Goal: Information Seeking & Learning: Learn about a topic

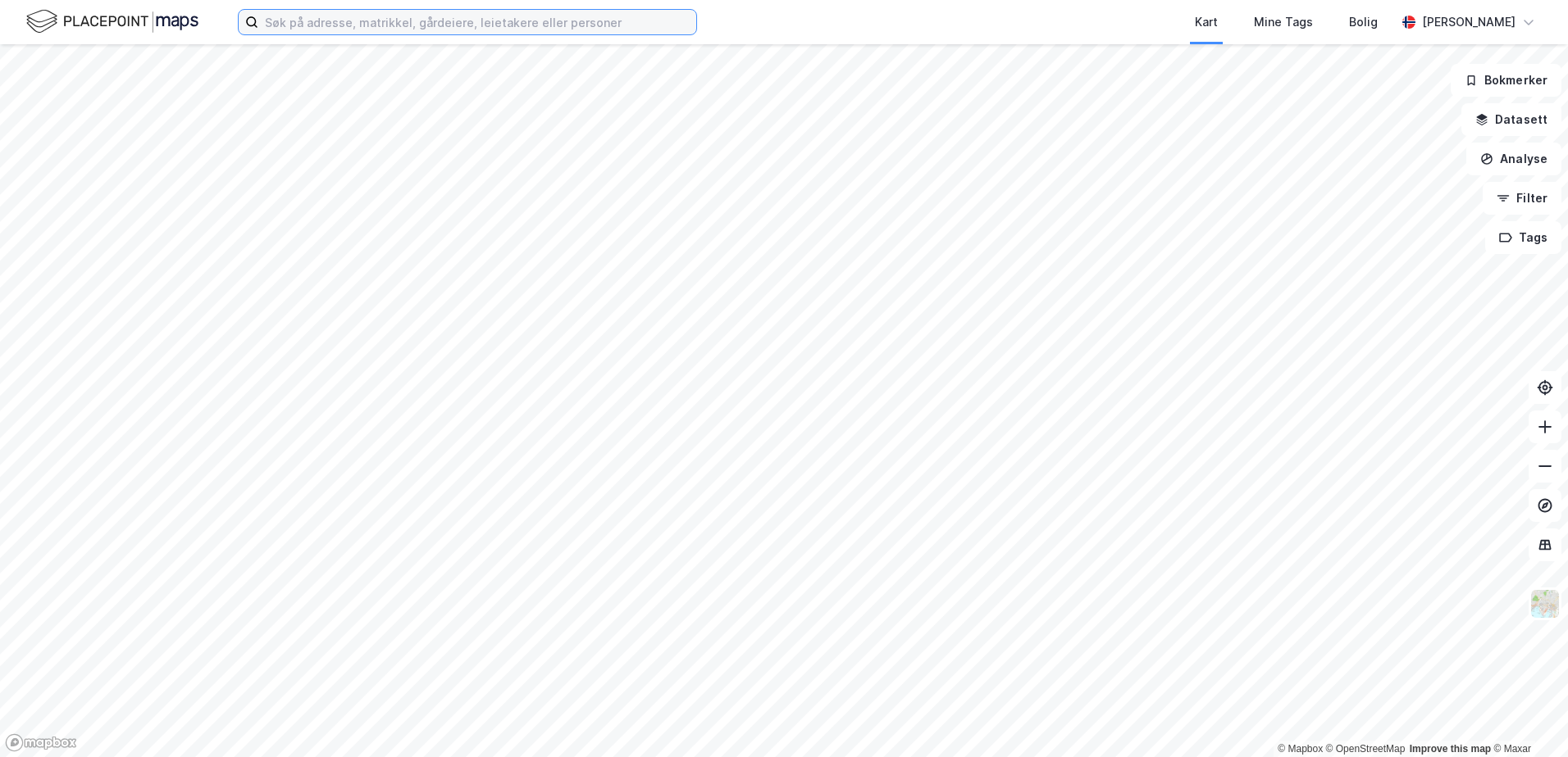
click at [298, 21] on input at bounding box center [477, 22] width 437 height 24
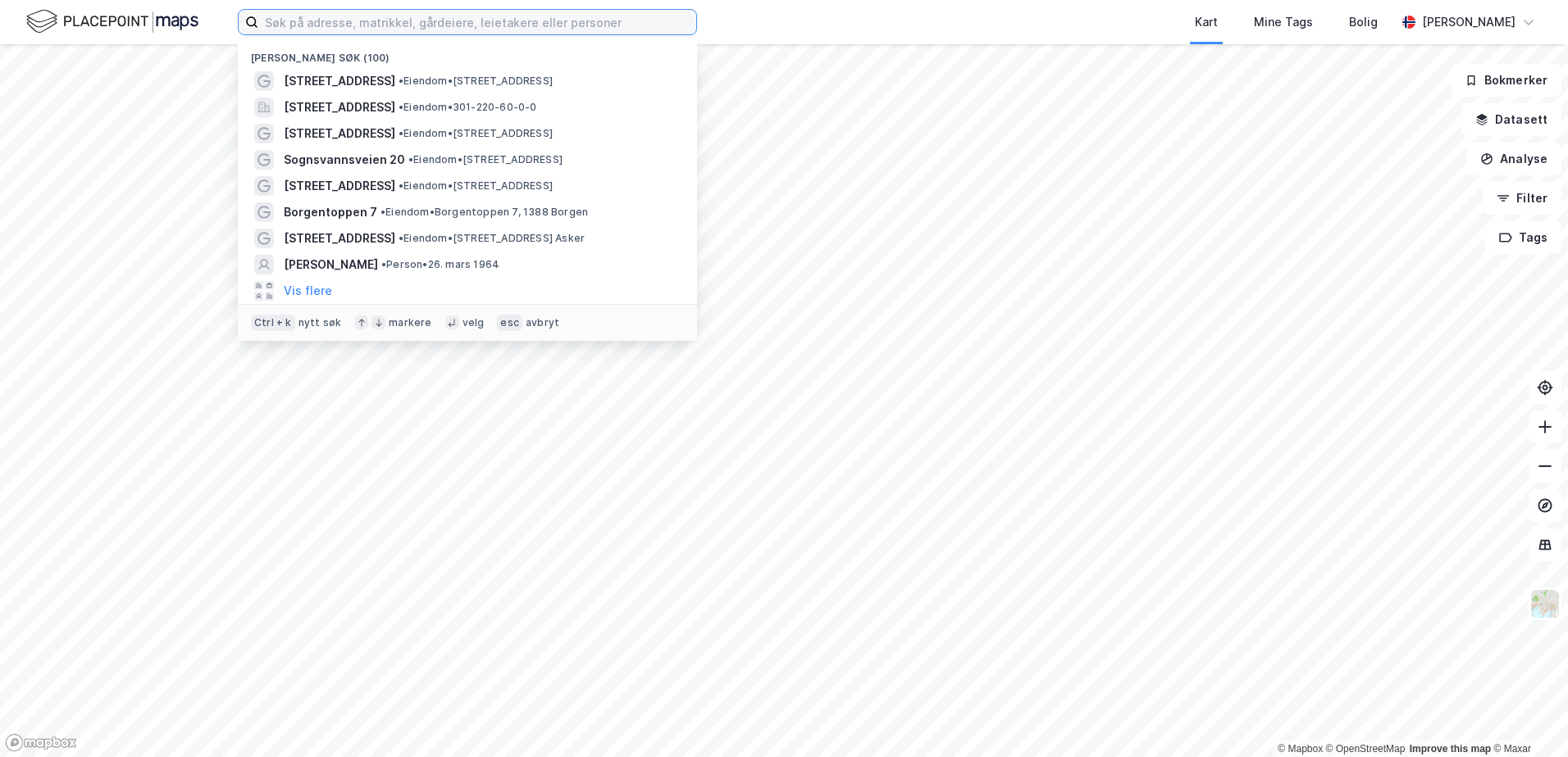
paste input "gnr. 32, bnr. 781"
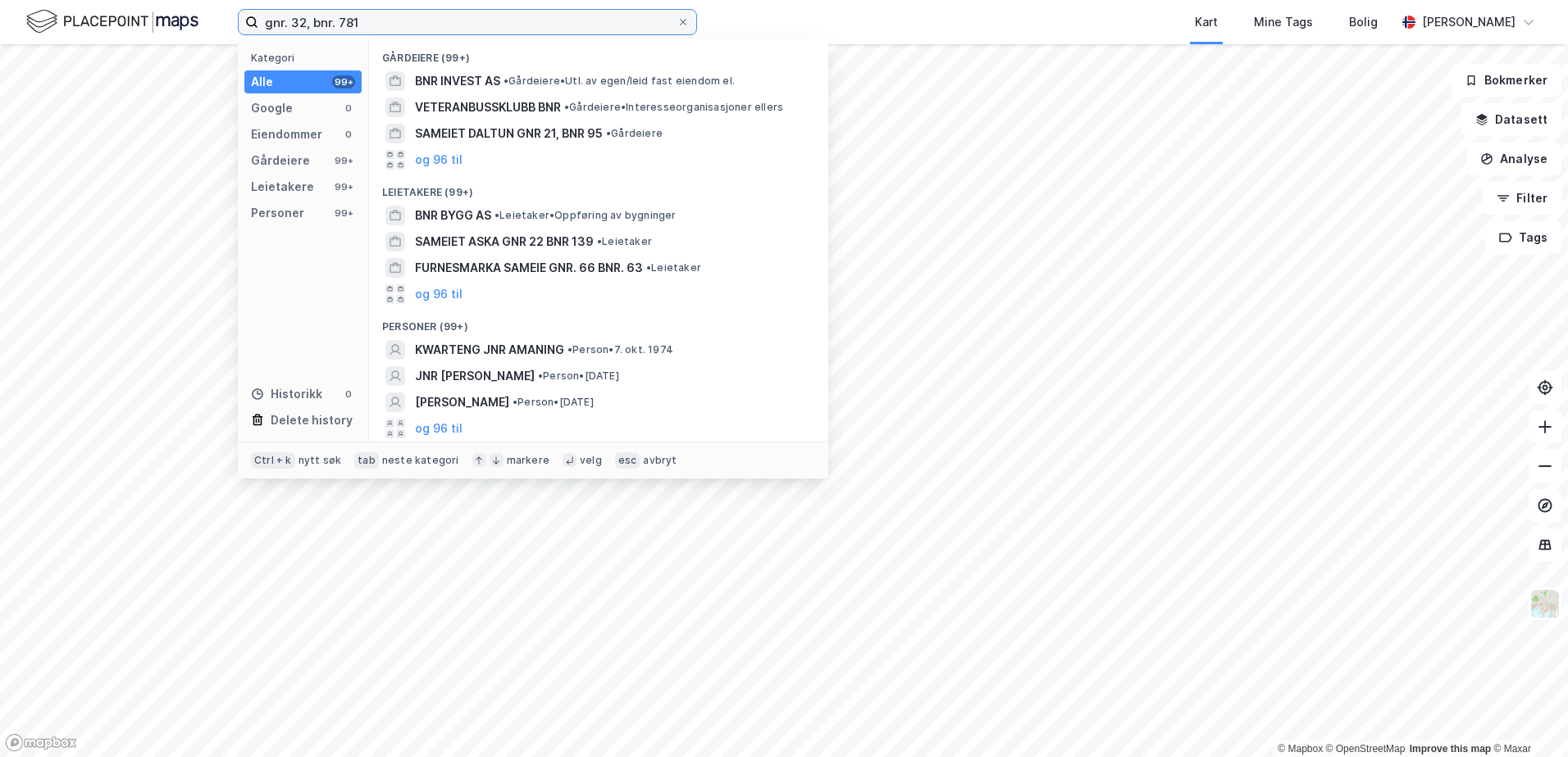
click at [382, 23] on input "gnr. 32, bnr. 781" at bounding box center [467, 22] width 419 height 24
click at [381, 21] on input "gnr. 32, bnr. 781" at bounding box center [467, 22] width 419 height 24
paste input "Priorveien 17–23"
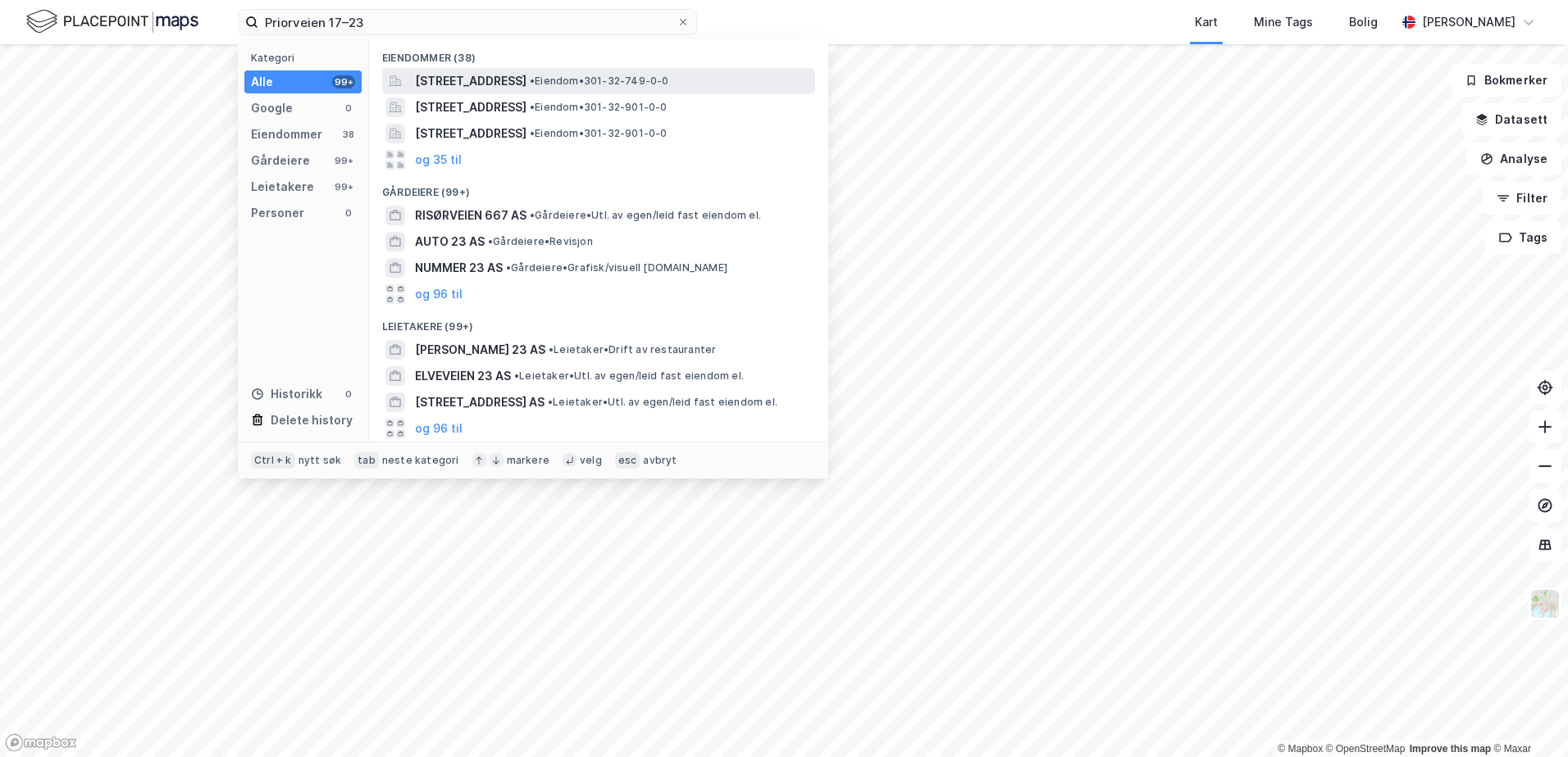
click at [521, 75] on span "[STREET_ADDRESS]" at bounding box center [470, 81] width 112 height 20
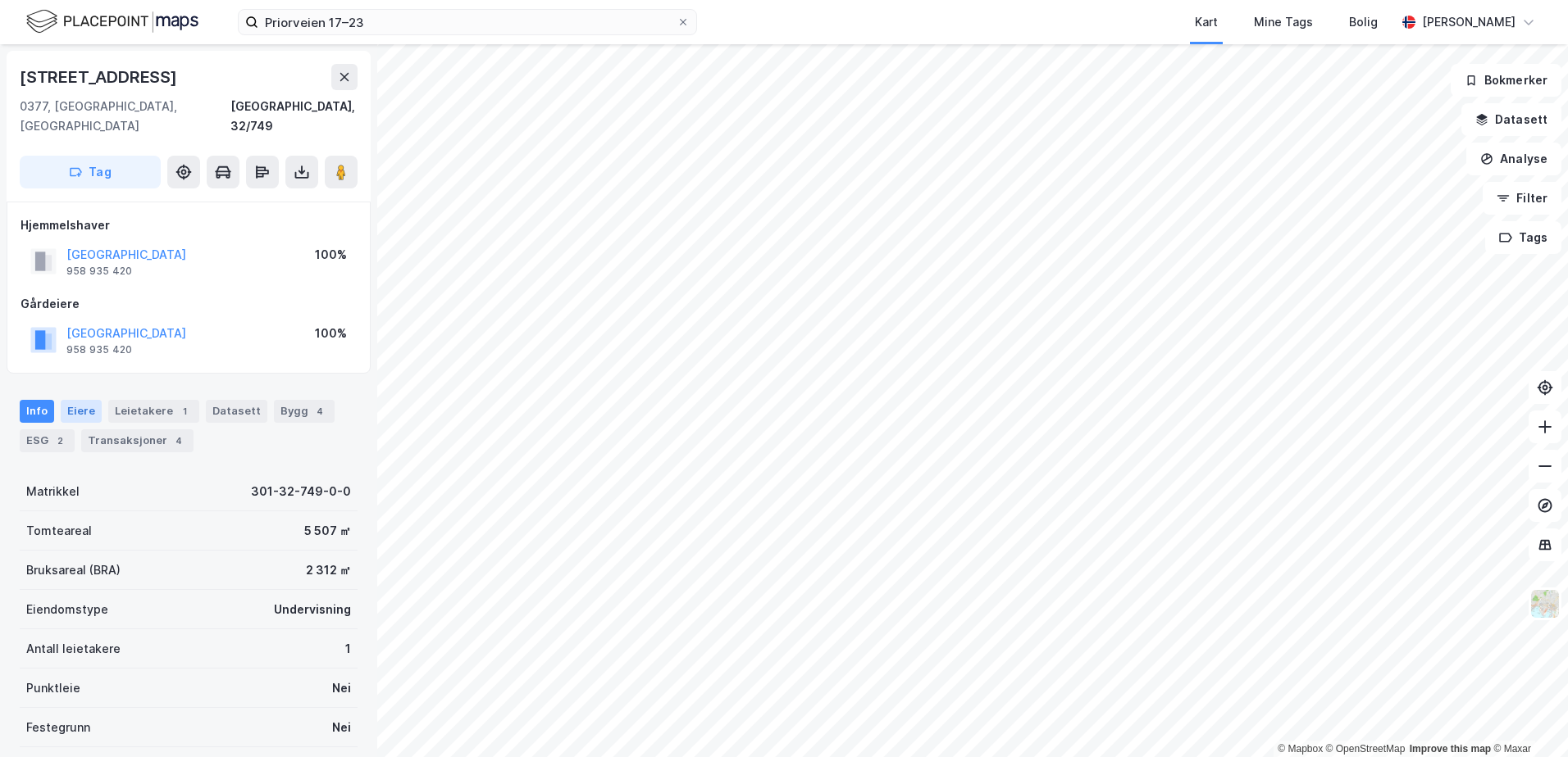
click at [82, 400] on div "Eiere" at bounding box center [82, 411] width 41 height 23
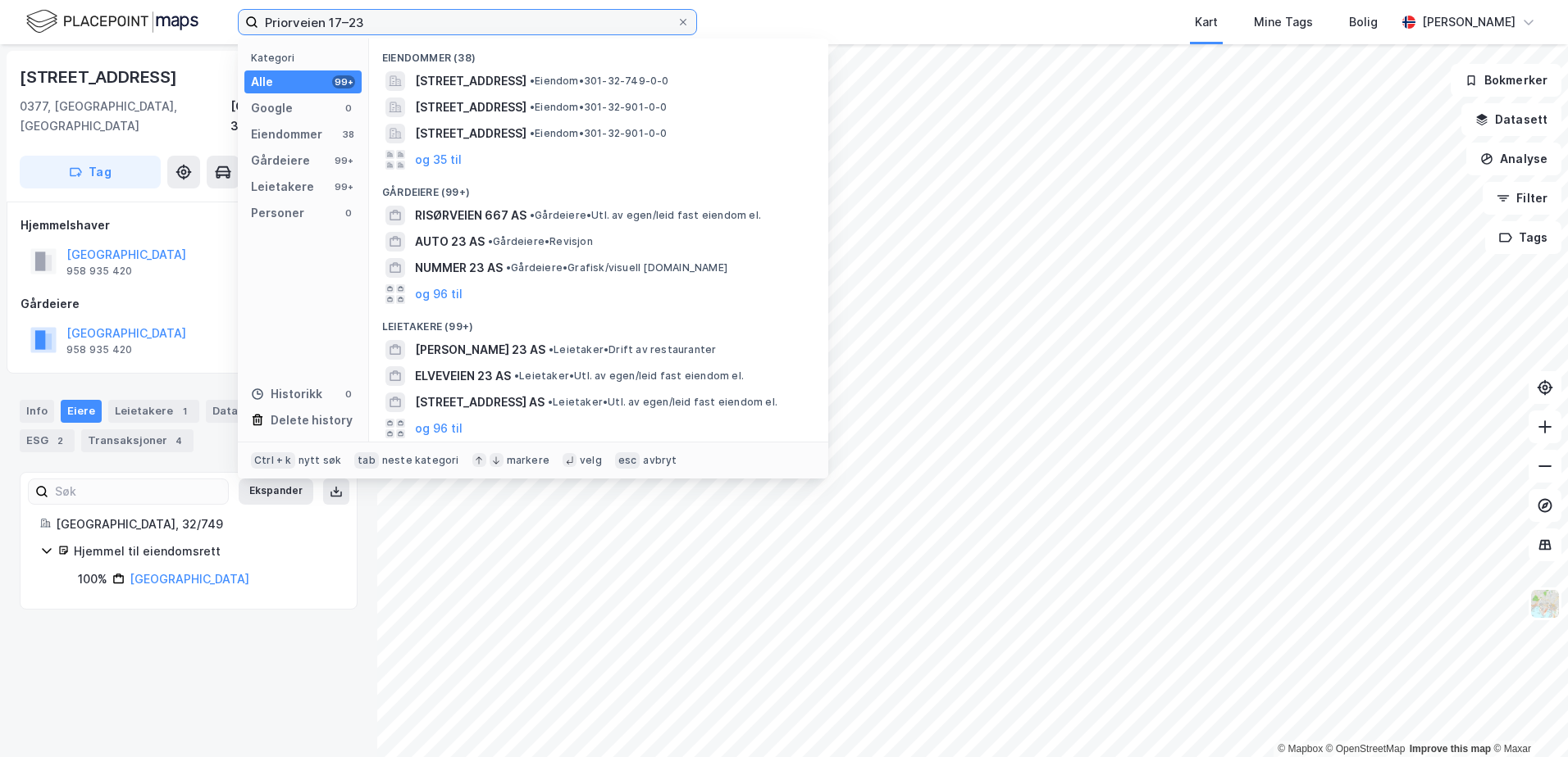
drag, startPoint x: 349, startPoint y: 23, endPoint x: 327, endPoint y: 23, distance: 22.0
click at [327, 23] on input "Priorveien 17–23" at bounding box center [467, 22] width 419 height 24
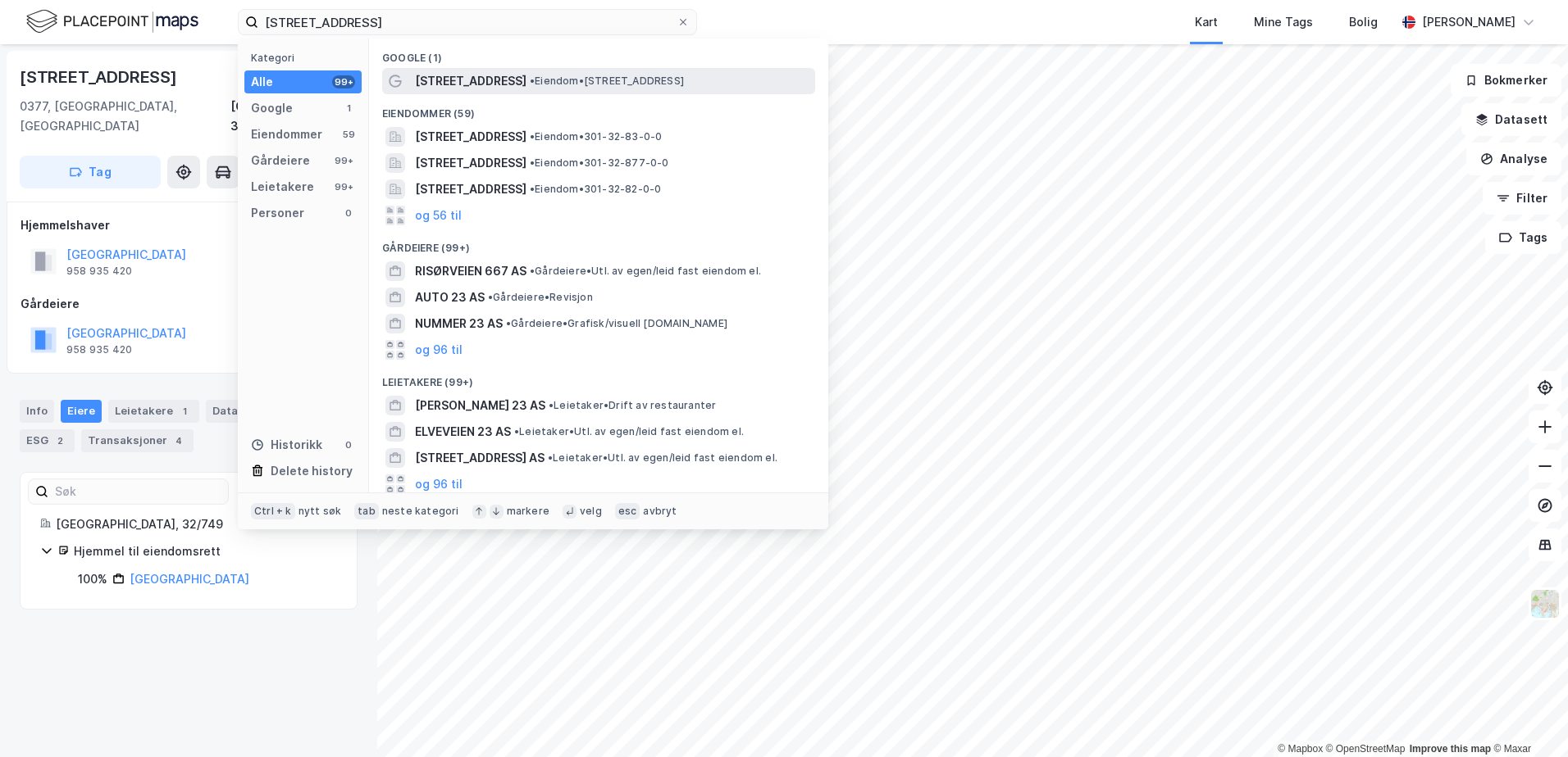
click at [464, 80] on span "[STREET_ADDRESS]" at bounding box center [470, 81] width 112 height 20
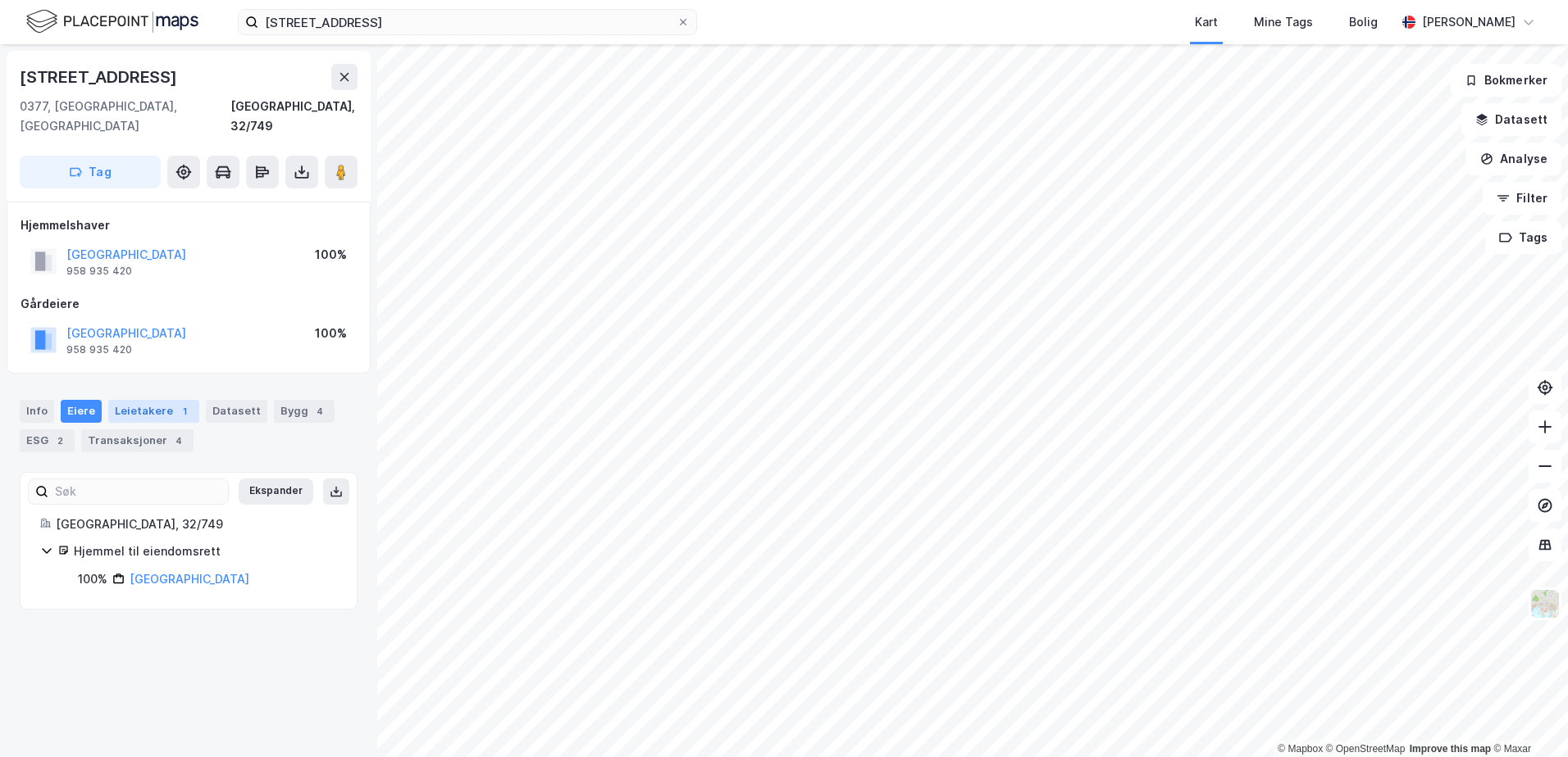
click at [150, 400] on div "Leietakere 1" at bounding box center [153, 411] width 91 height 23
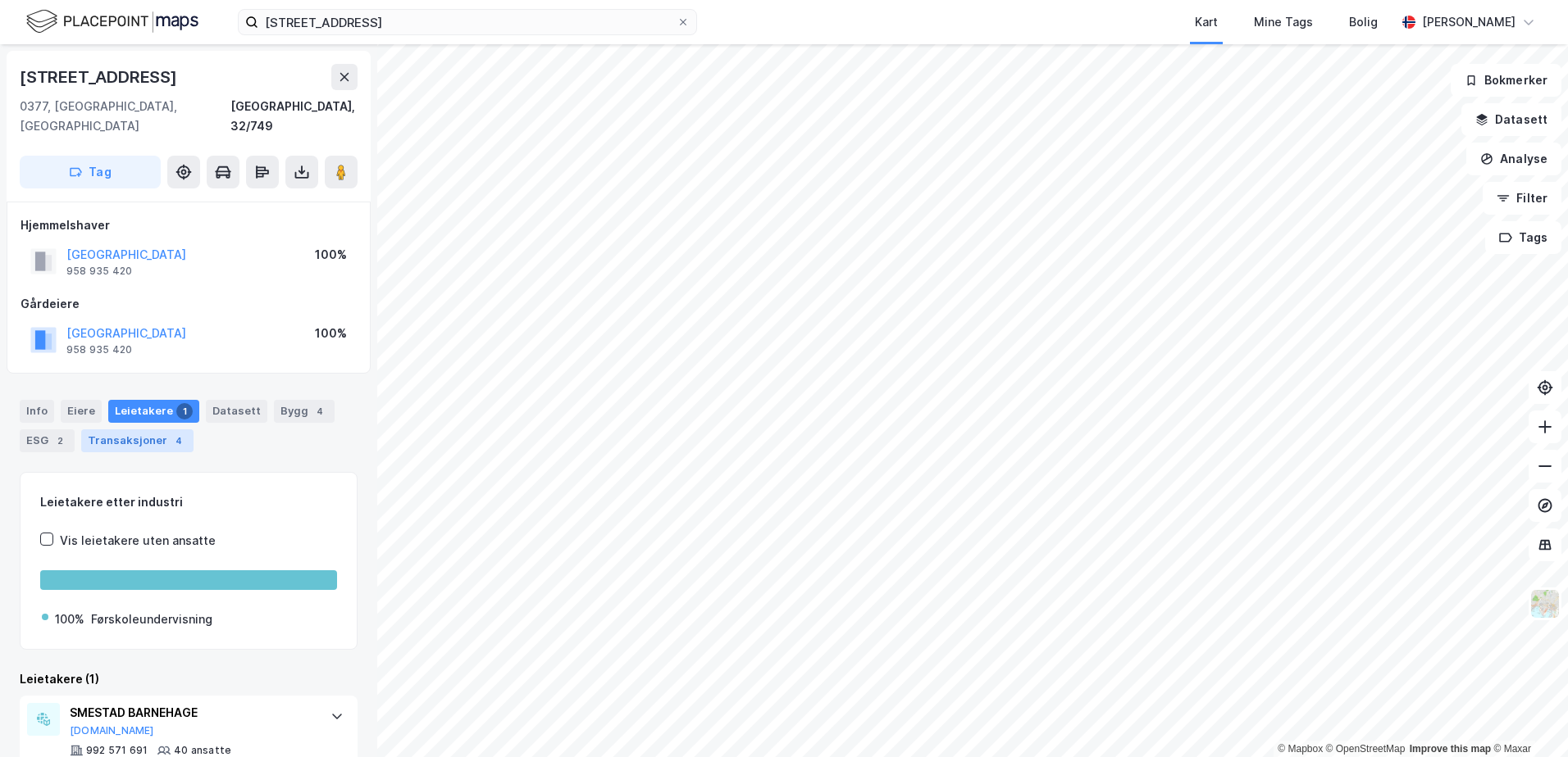
click at [144, 430] on div "Transaksjoner 4" at bounding box center [136, 441] width 112 height 23
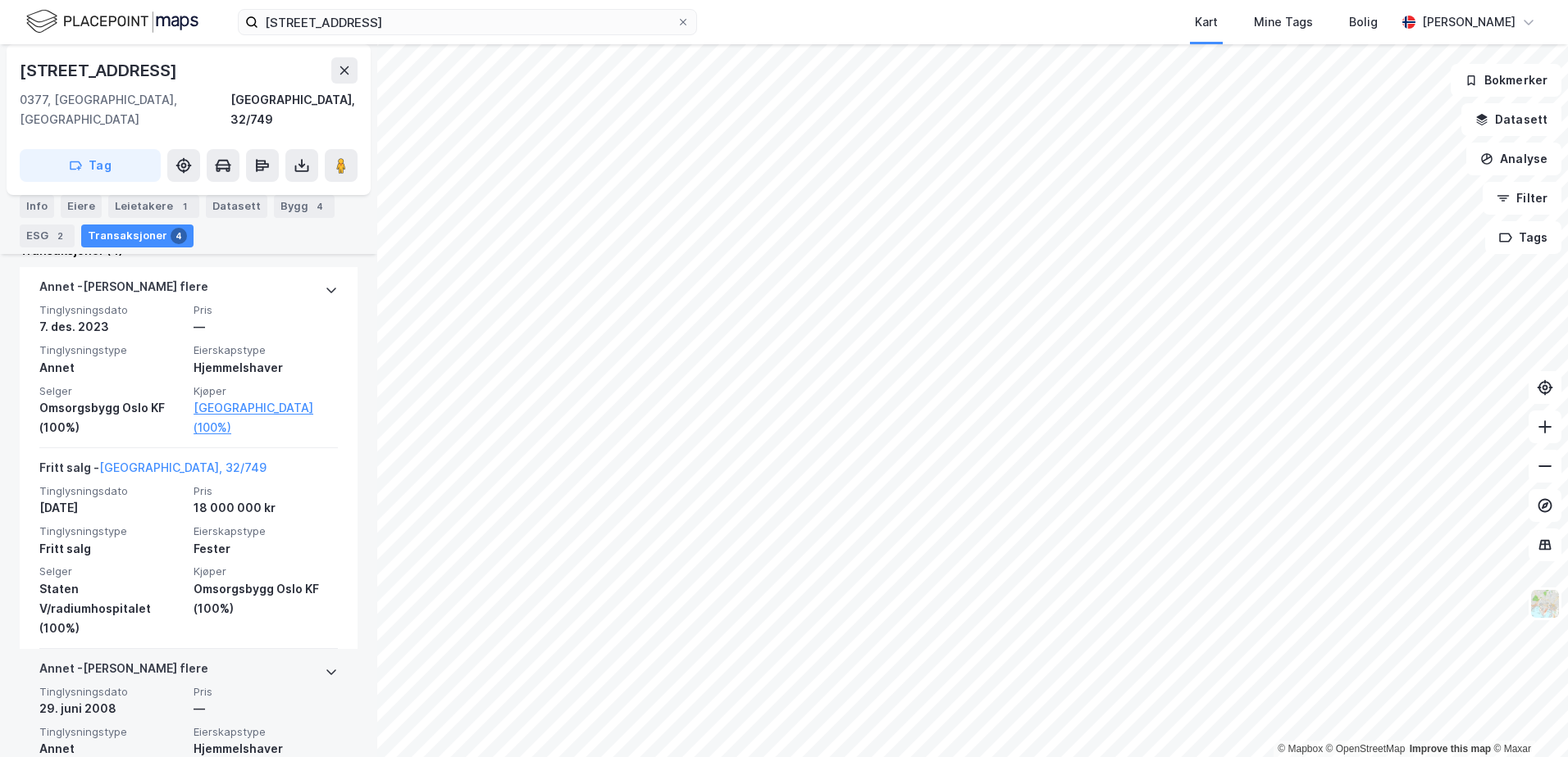
scroll to position [410, 0]
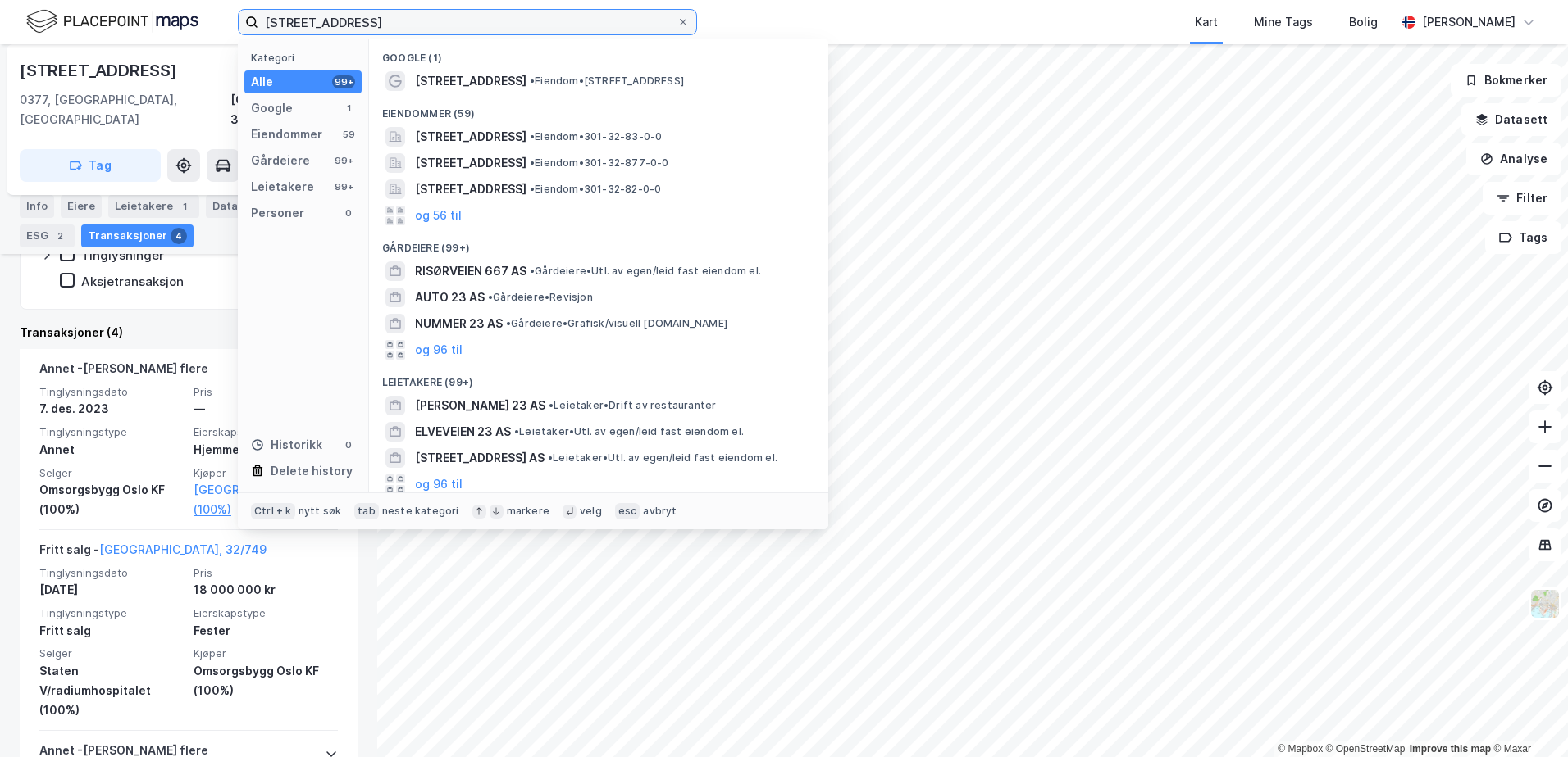
click at [337, 24] on input "[STREET_ADDRESS]" at bounding box center [467, 22] width 419 height 24
drag, startPoint x: 355, startPoint y: 25, endPoint x: 233, endPoint y: 13, distance: 122.6
click at [233, 13] on div "Priorveien 23 Kategori Alle 99+ Google 1 Eiendommer 59 Gårdeiere 99+ Leietakere…" at bounding box center [784, 22] width 1568 height 44
paste input "17–"
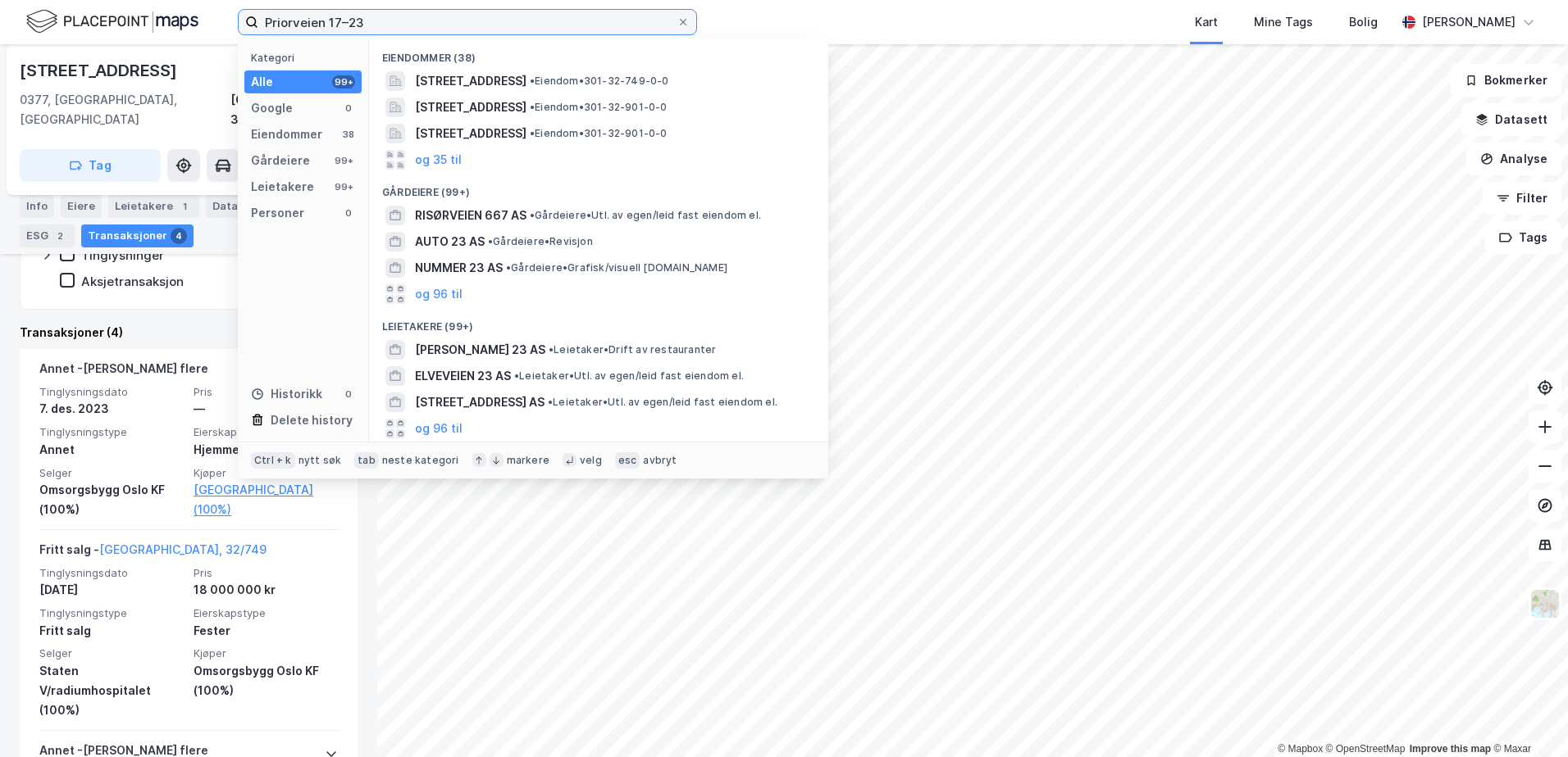
drag, startPoint x: 334, startPoint y: 24, endPoint x: 381, endPoint y: 20, distance: 47.2
click at [381, 20] on input "Priorveien 17–23" at bounding box center [467, 22] width 419 height 24
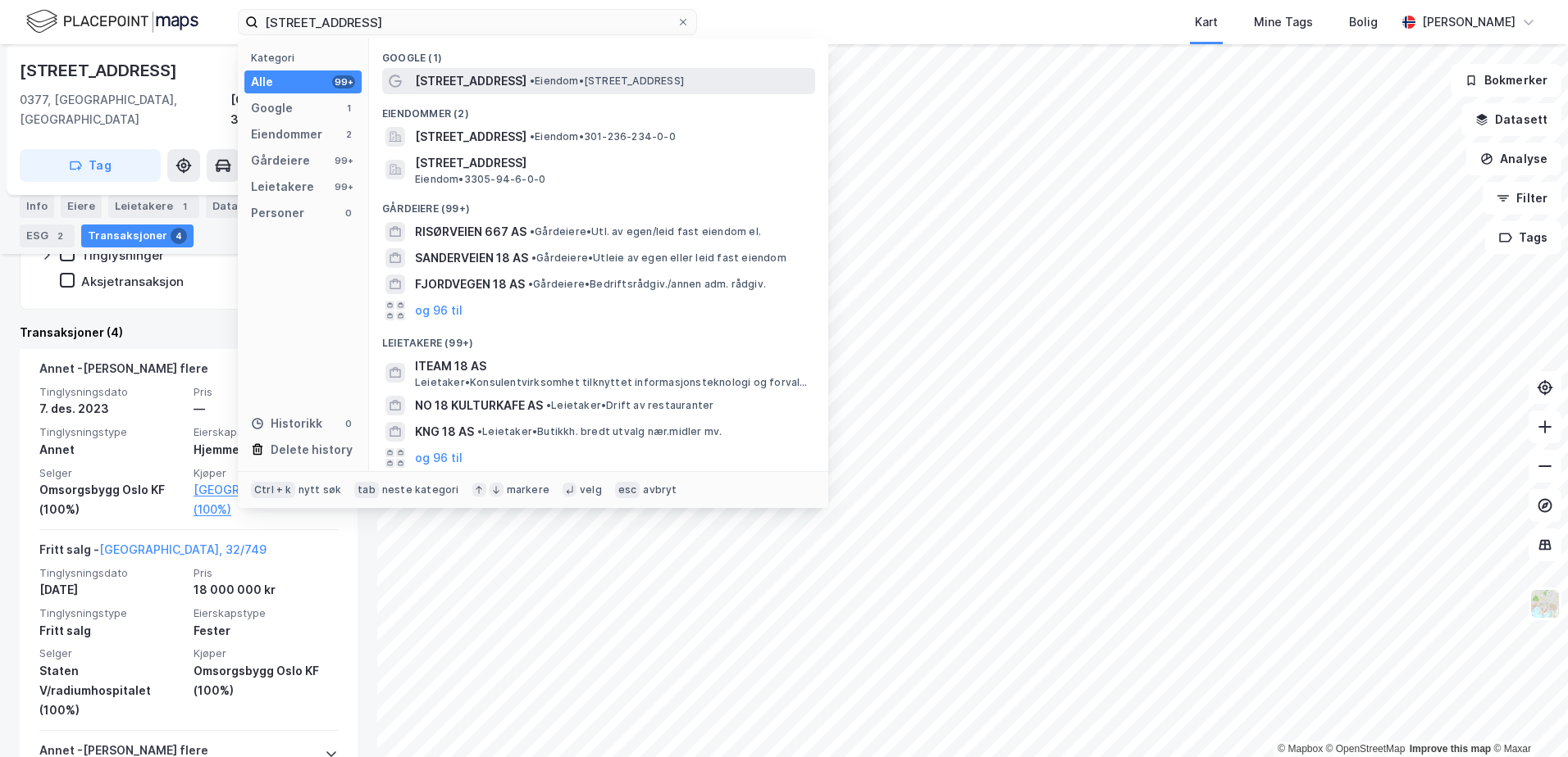
click at [453, 77] on span "[STREET_ADDRESS]" at bounding box center [470, 81] width 112 height 20
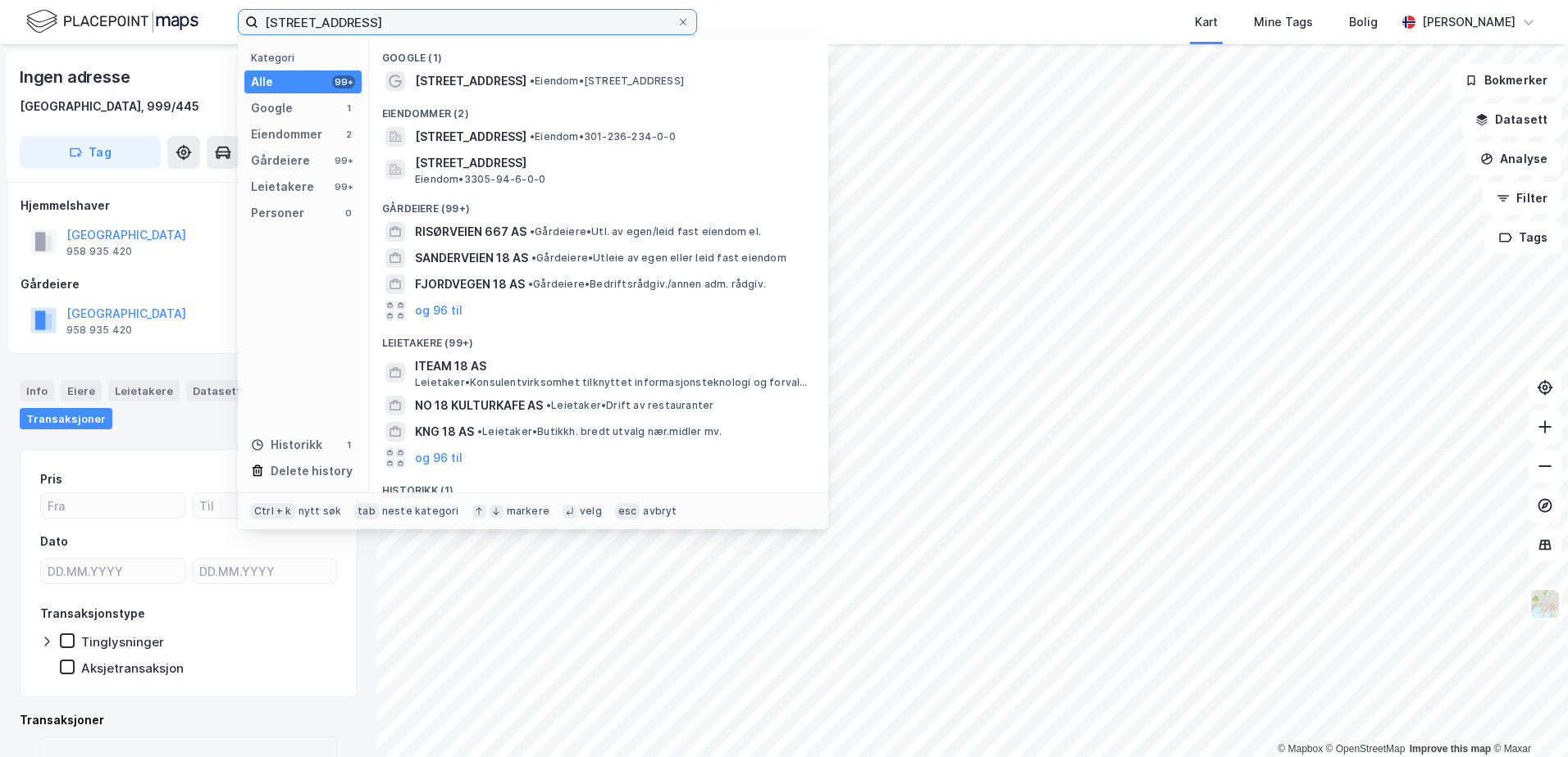
drag, startPoint x: 340, startPoint y: 21, endPoint x: 329, endPoint y: 18, distance: 11.4
click at [329, 18] on input "[STREET_ADDRESS]" at bounding box center [467, 22] width 419 height 24
paste input "7–23"
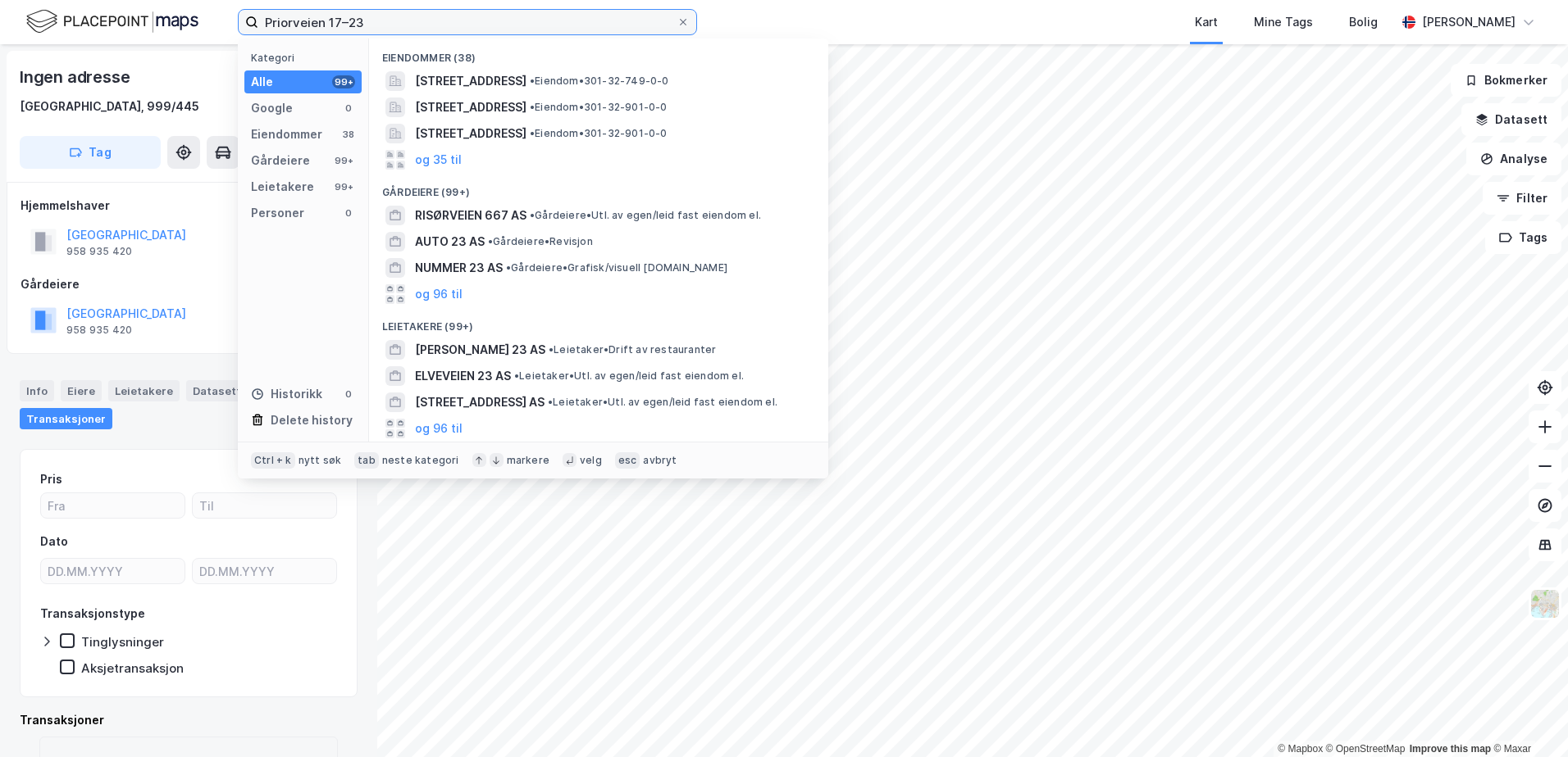
drag, startPoint x: 340, startPoint y: 23, endPoint x: 393, endPoint y: 22, distance: 53.0
click at [393, 22] on input "Priorveien 17–23" at bounding box center [467, 22] width 419 height 24
type input "[STREET_ADDRESS]"
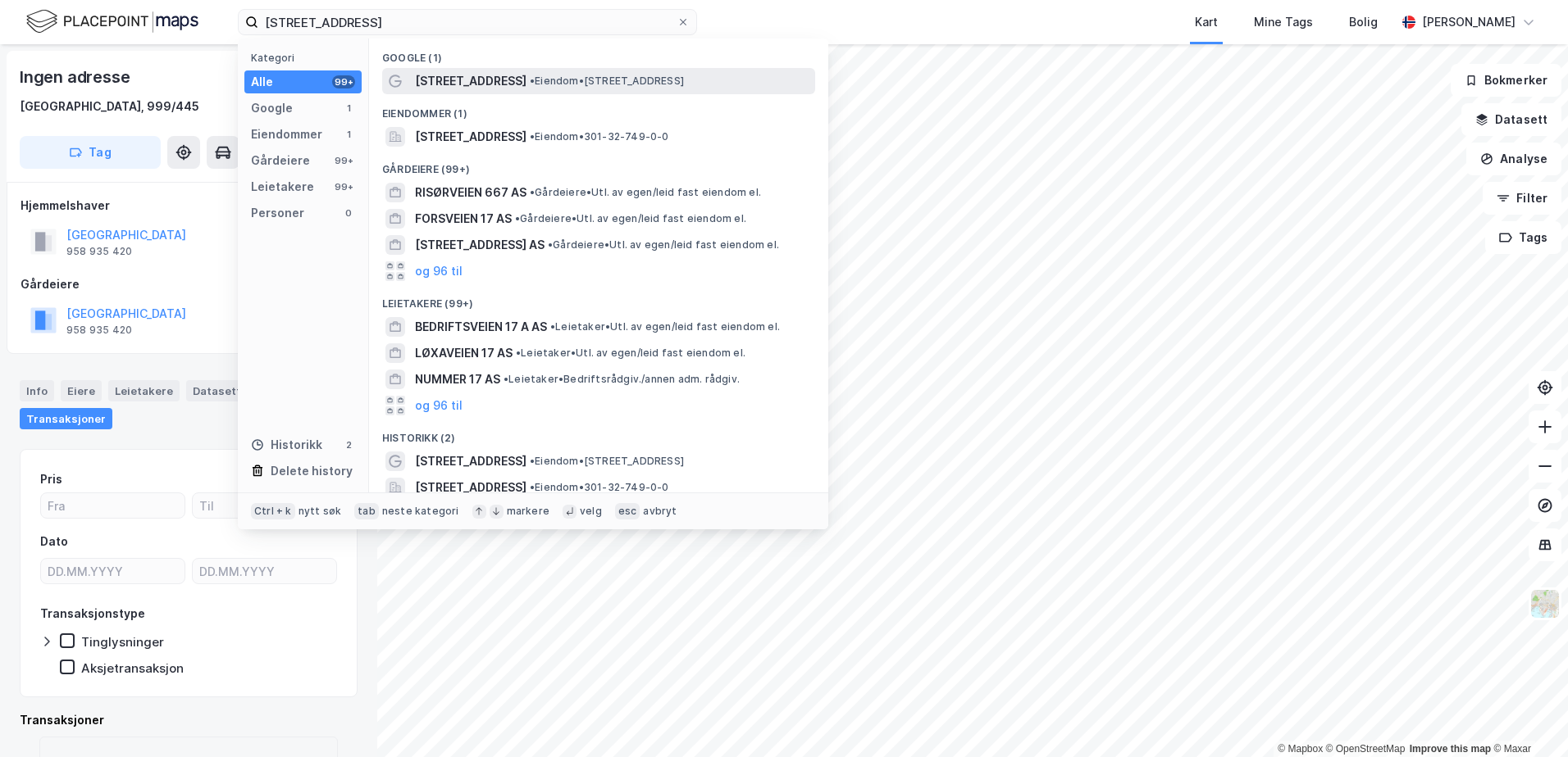
click at [408, 80] on div "[STREET_ADDRESS] • Eiendom • [STREET_ADDRESS]" at bounding box center [598, 81] width 433 height 26
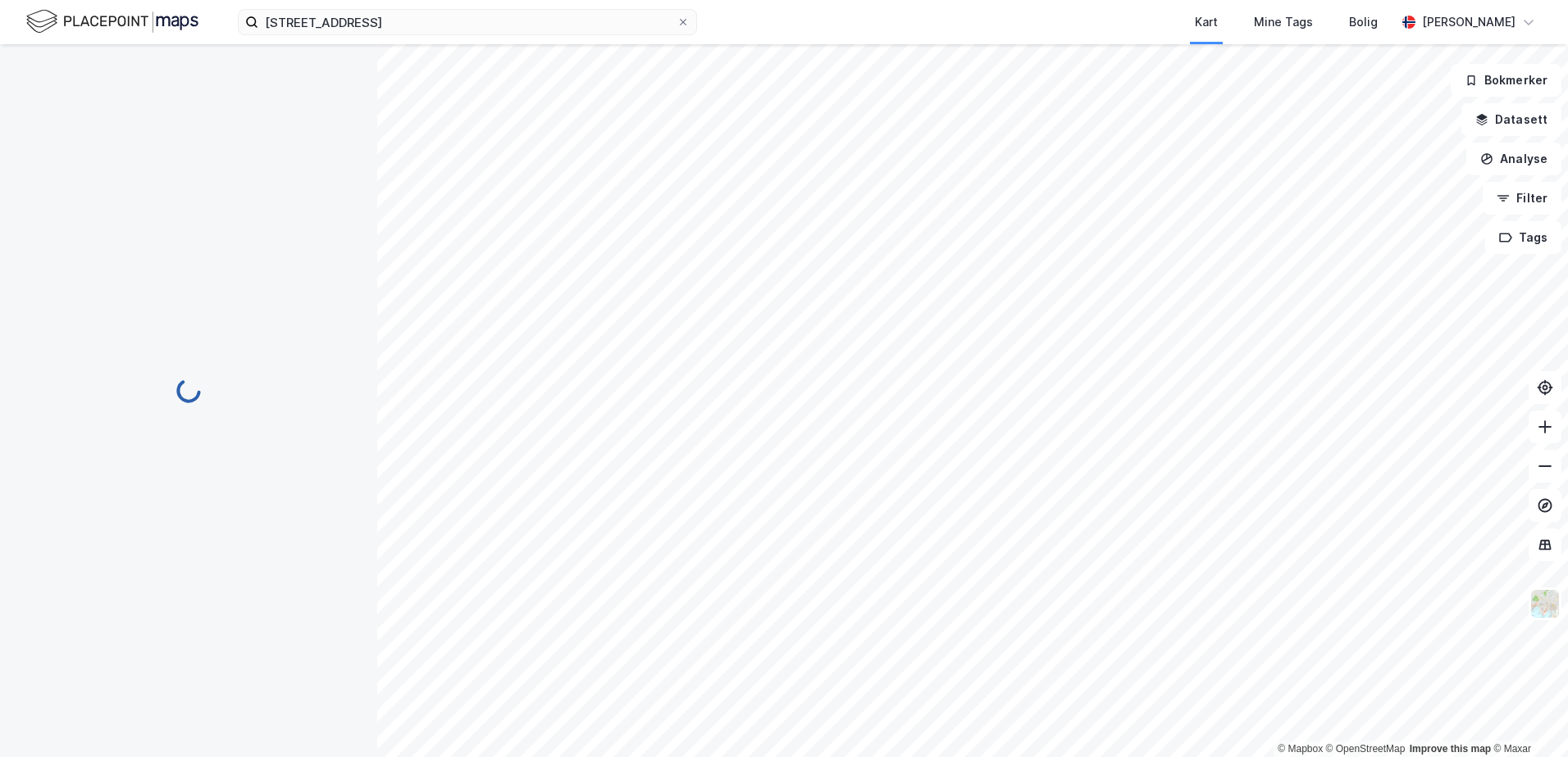
scroll to position [2, 0]
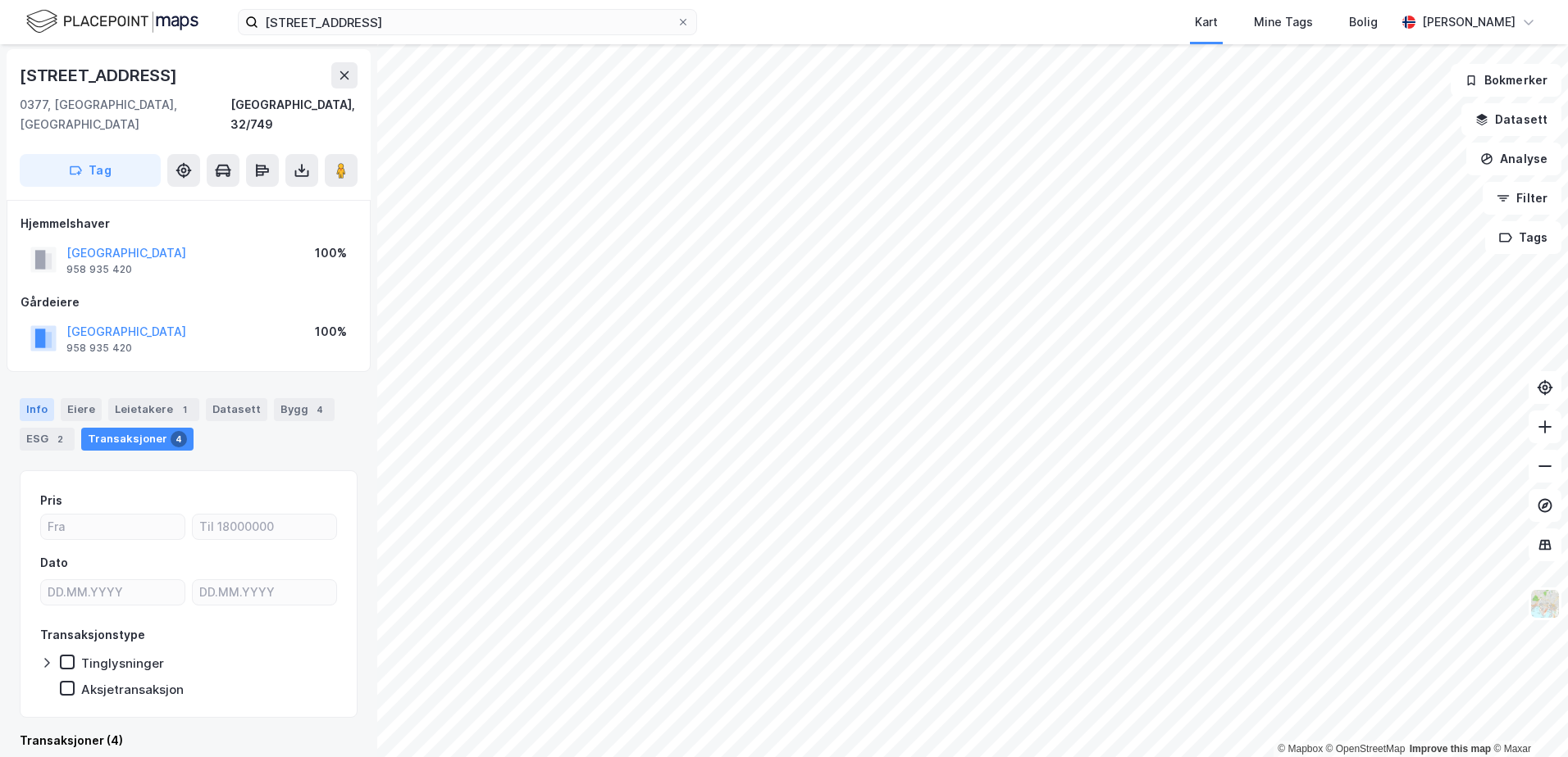
click at [25, 399] on div "Info" at bounding box center [37, 410] width 35 height 23
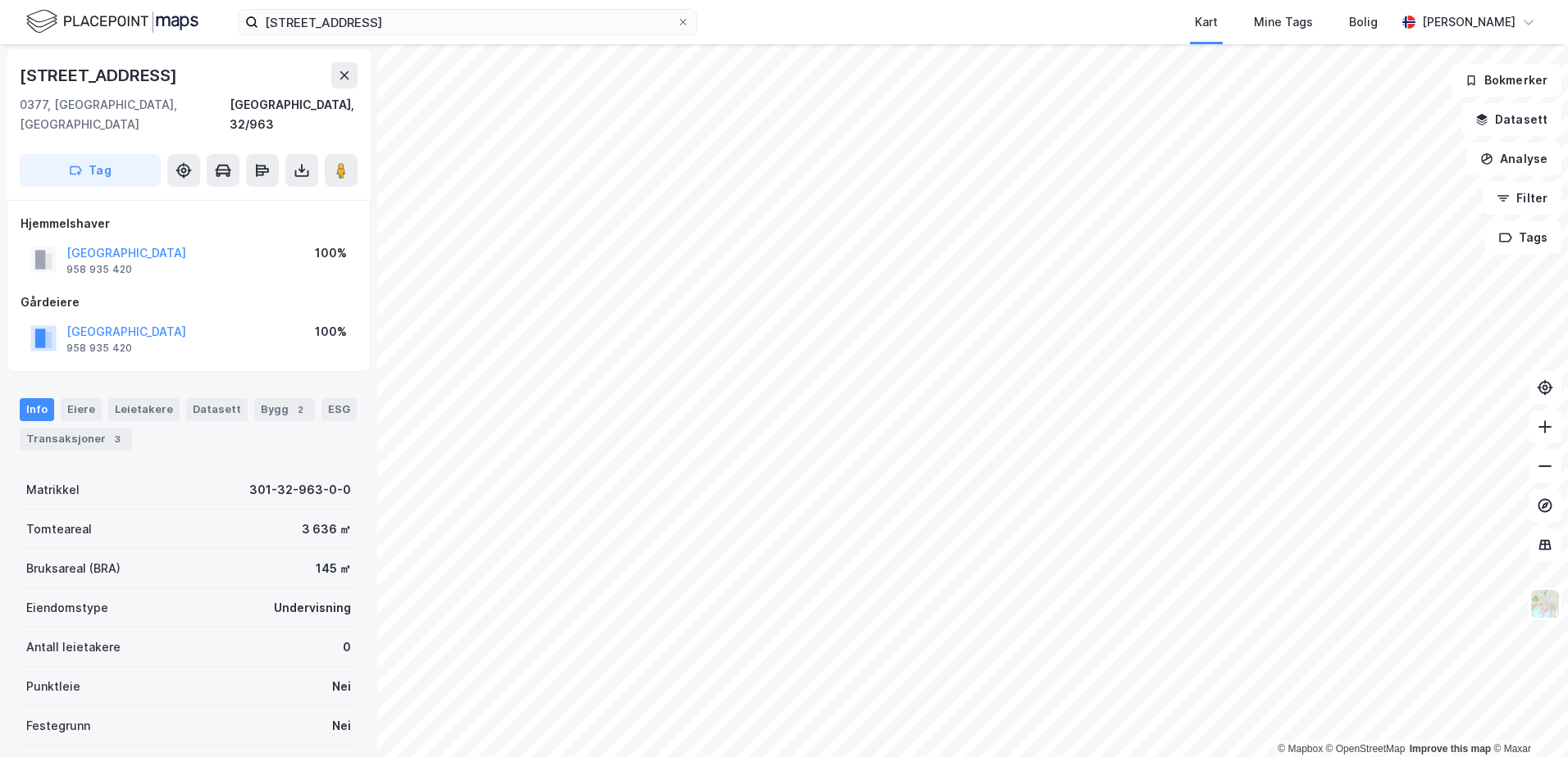
scroll to position [2, 0]
drag, startPoint x: 79, startPoint y: 418, endPoint x: 104, endPoint y: 424, distance: 25.7
click at [79, 428] on div "Transaksjoner 3" at bounding box center [75, 439] width 112 height 23
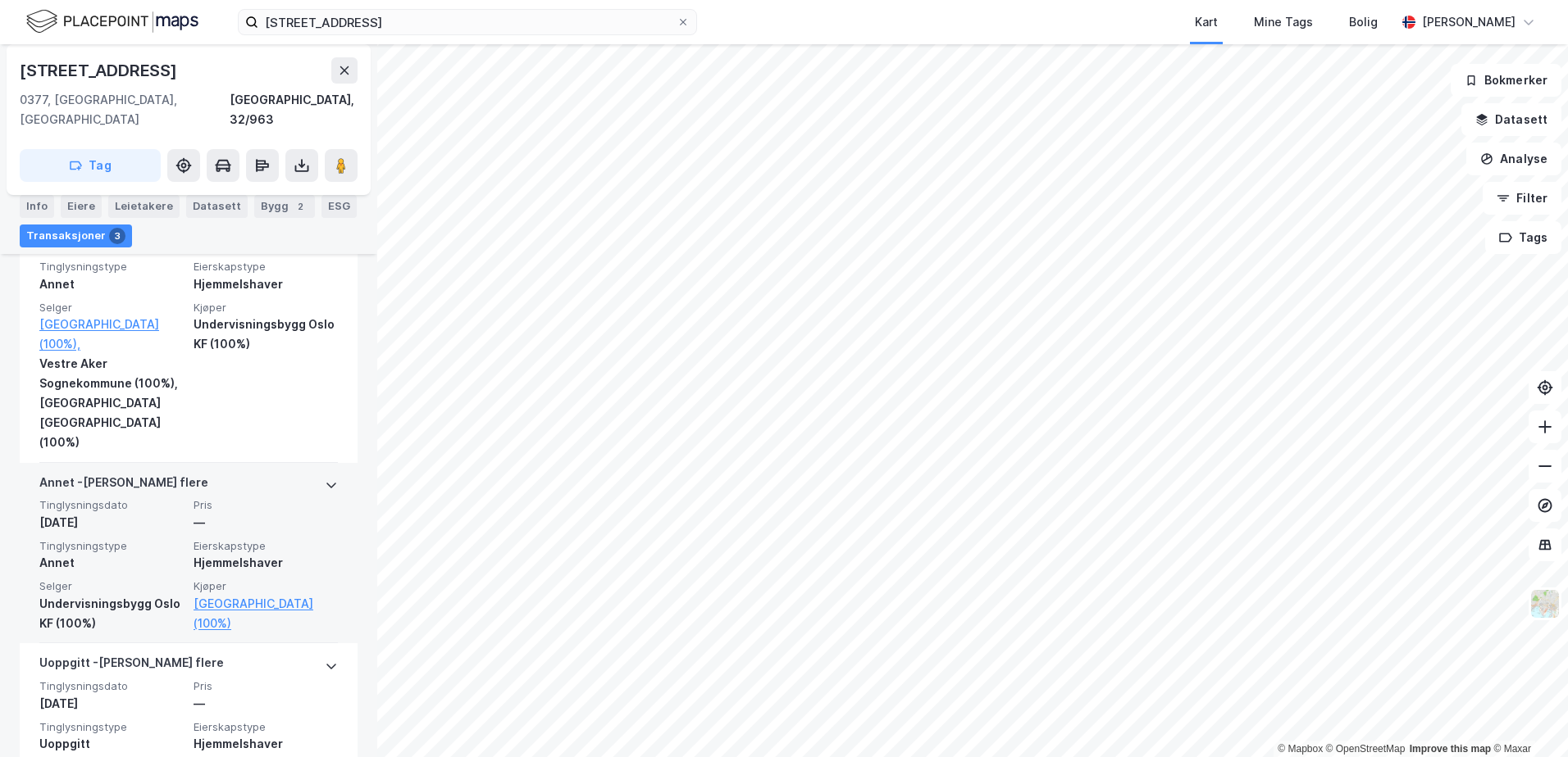
scroll to position [584, 0]
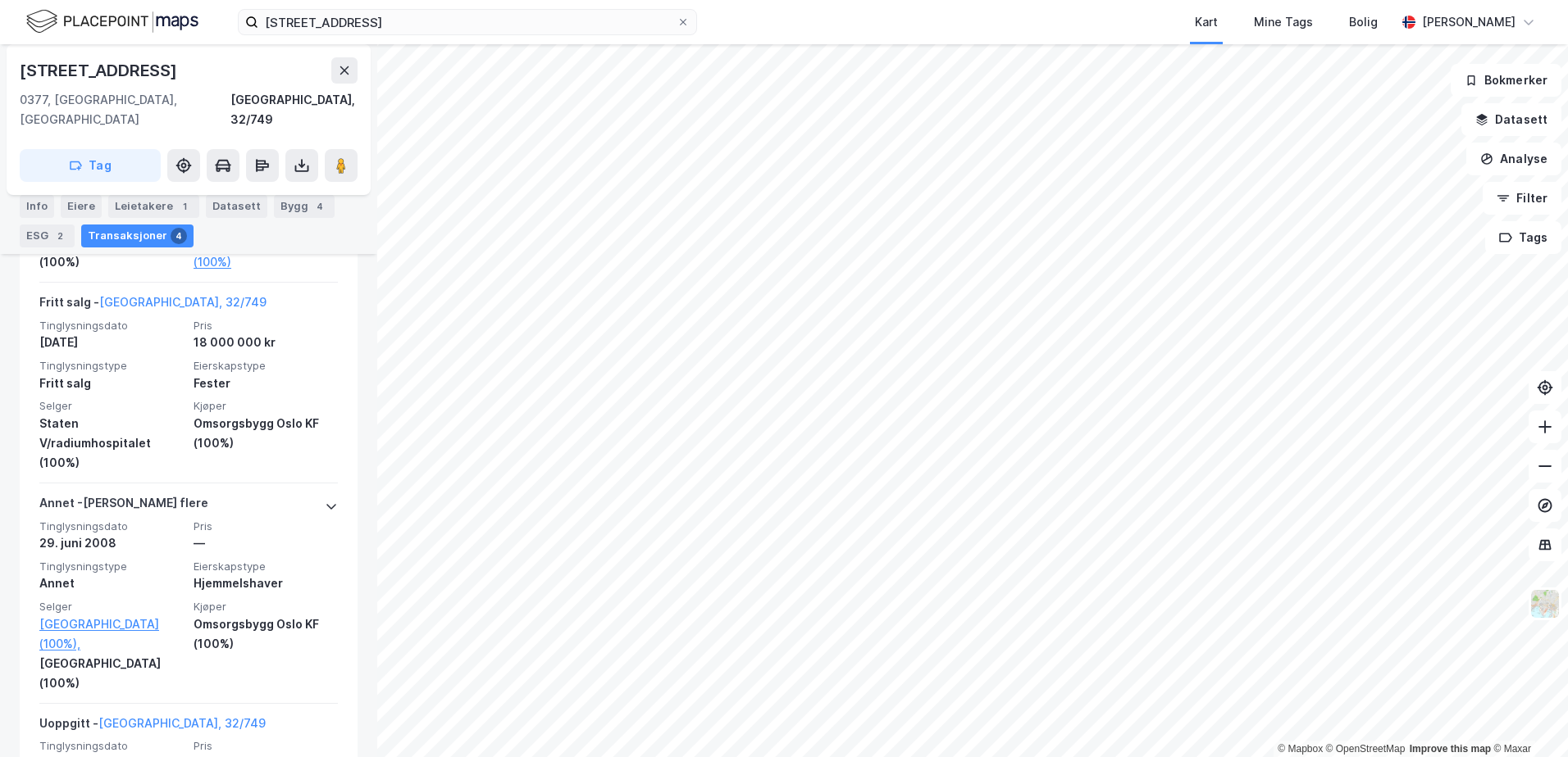
scroll to position [657, 0]
